Goal: Transaction & Acquisition: Purchase product/service

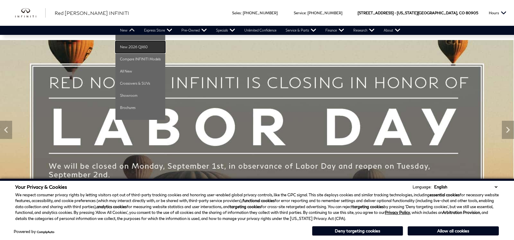
click at [136, 44] on link "New 2026 QX60" at bounding box center [140, 47] width 50 height 12
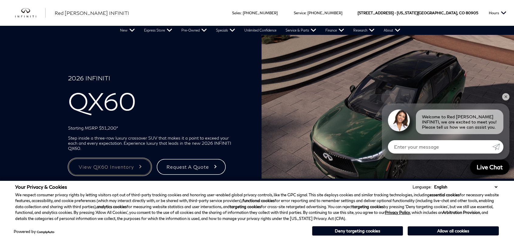
click at [134, 166] on link "View QX60 Inventory" at bounding box center [109, 167] width 83 height 18
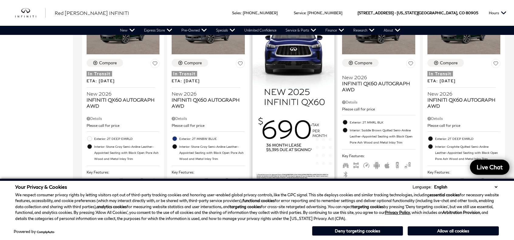
scroll to position [425, 0]
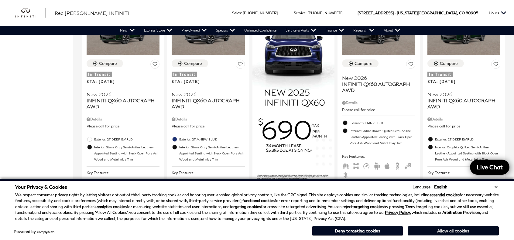
click at [441, 229] on button "Allow all cookies" at bounding box center [453, 231] width 91 height 9
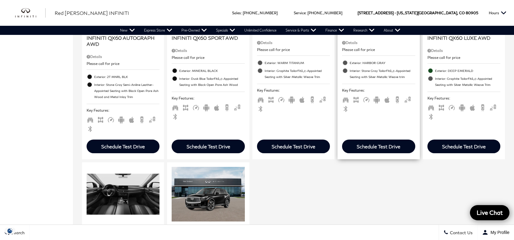
scroll to position [638, 0]
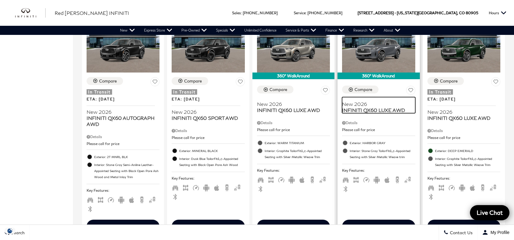
click at [398, 101] on span "New 2026" at bounding box center [376, 104] width 68 height 6
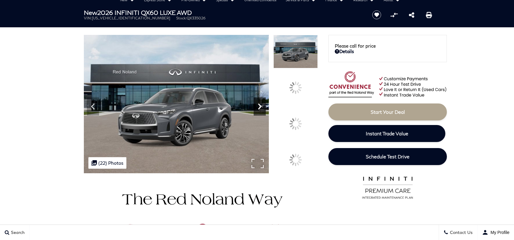
scroll to position [30, 0]
click at [266, 113] on icon at bounding box center [260, 107] width 12 height 12
click at [299, 119] on div at bounding box center [295, 123] width 17 height 17
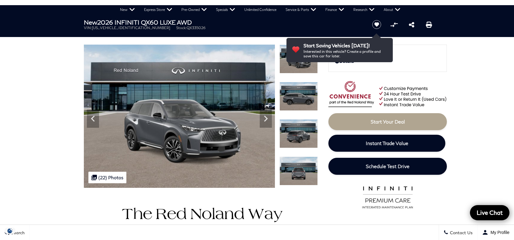
scroll to position [30, 0]
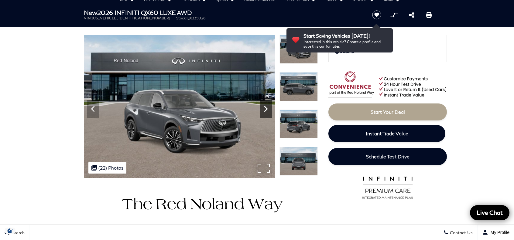
click at [270, 109] on icon "Next" at bounding box center [266, 109] width 12 height 12
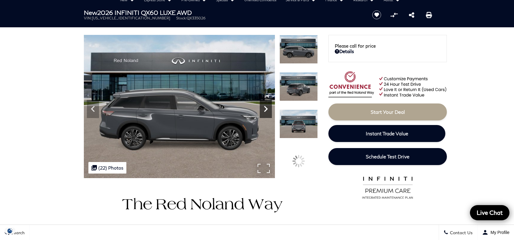
click at [270, 109] on icon "Next" at bounding box center [266, 109] width 12 height 12
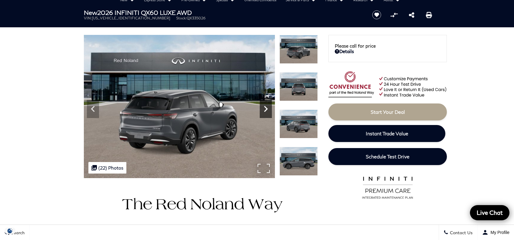
click at [270, 109] on icon "Next" at bounding box center [266, 109] width 12 height 12
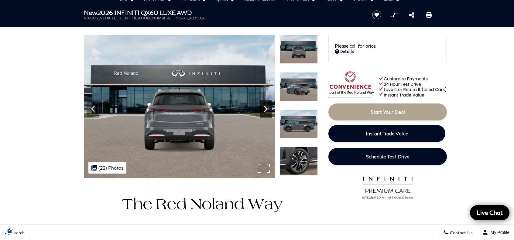
click at [270, 109] on icon "Next" at bounding box center [266, 109] width 12 height 12
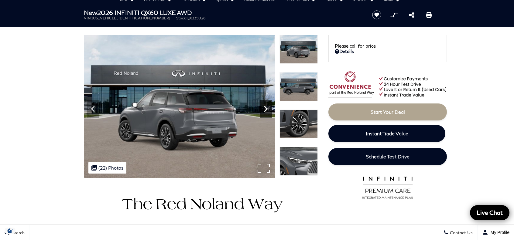
click at [270, 109] on icon "Next" at bounding box center [266, 109] width 12 height 12
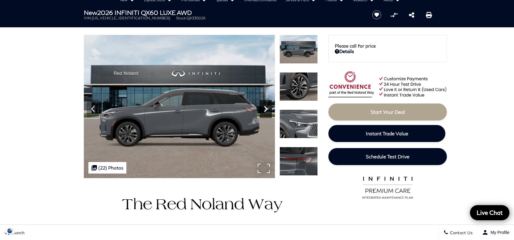
click at [270, 109] on icon "Next" at bounding box center [266, 109] width 12 height 12
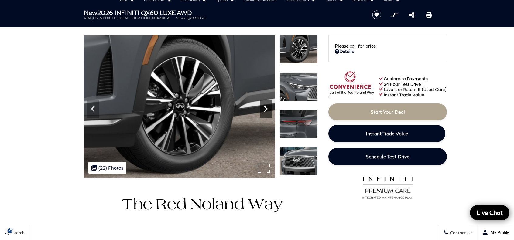
click at [270, 109] on icon "Next" at bounding box center [266, 109] width 12 height 12
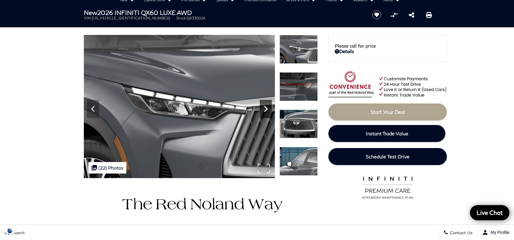
click at [270, 109] on icon "Next" at bounding box center [266, 109] width 12 height 12
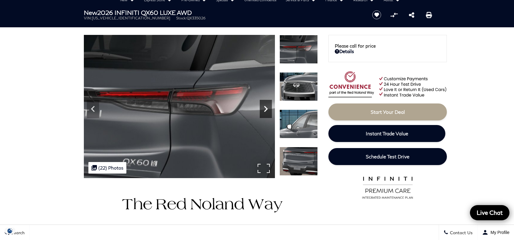
click at [270, 109] on icon "Next" at bounding box center [266, 109] width 12 height 12
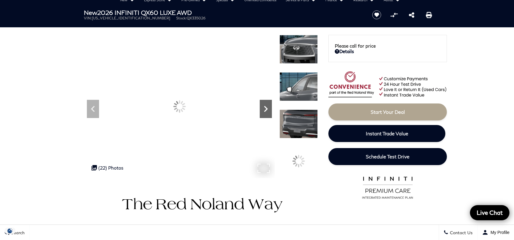
click at [270, 109] on icon "Next" at bounding box center [266, 109] width 12 height 12
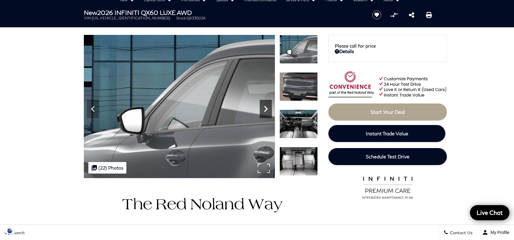
click at [270, 109] on icon "Next" at bounding box center [266, 109] width 12 height 12
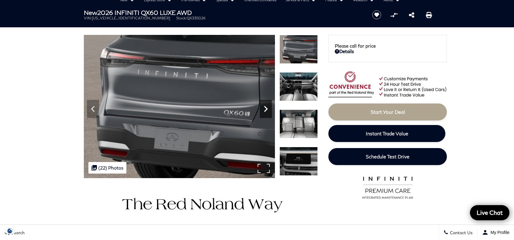
click at [270, 109] on icon "Next" at bounding box center [266, 109] width 12 height 12
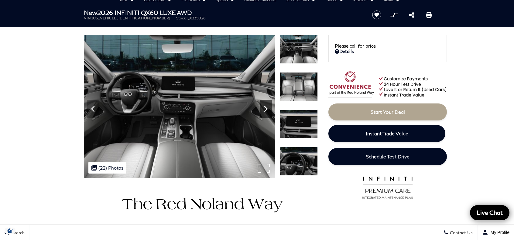
click at [270, 109] on icon "Next" at bounding box center [266, 109] width 12 height 12
